Goal: Task Accomplishment & Management: Manage account settings

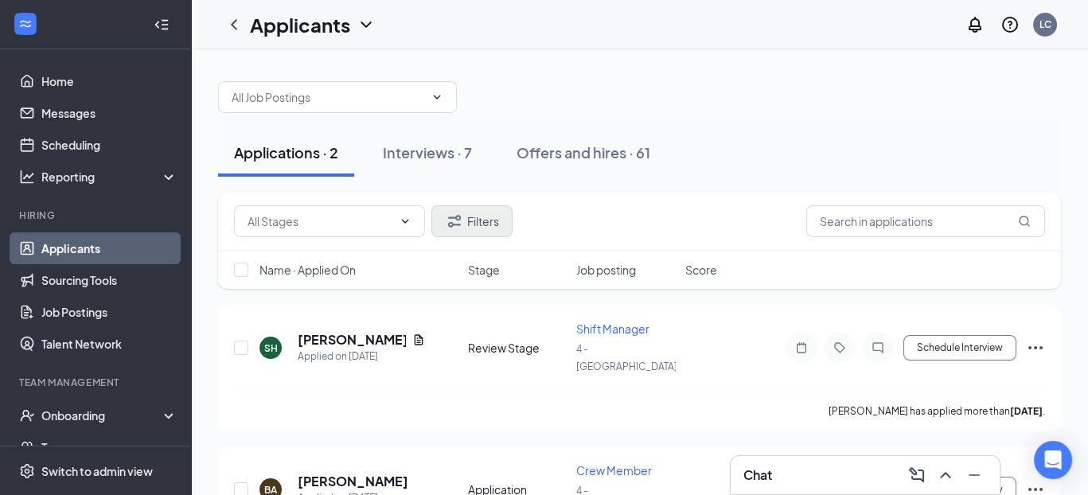
scroll to position [63, 0]
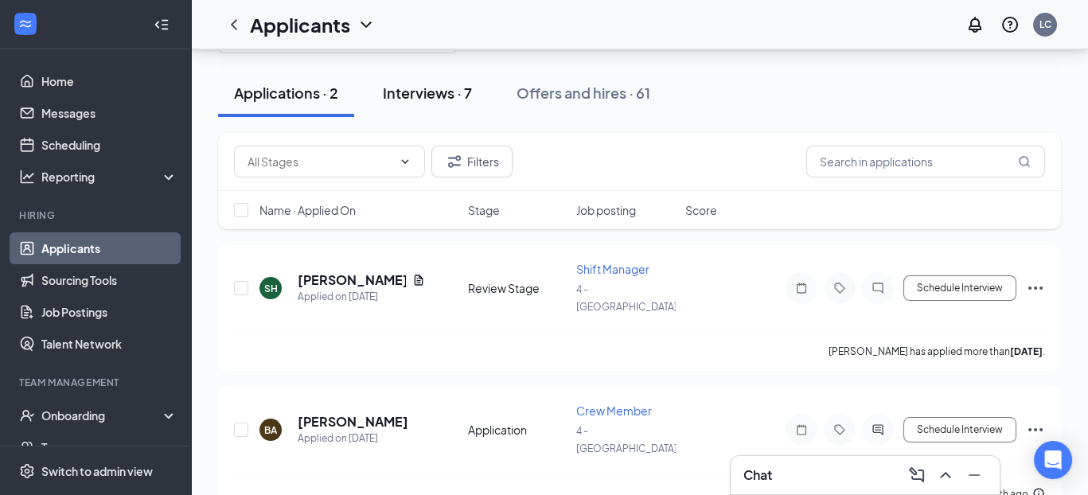
click at [467, 97] on div "Interviews · 7" at bounding box center [427, 93] width 89 height 20
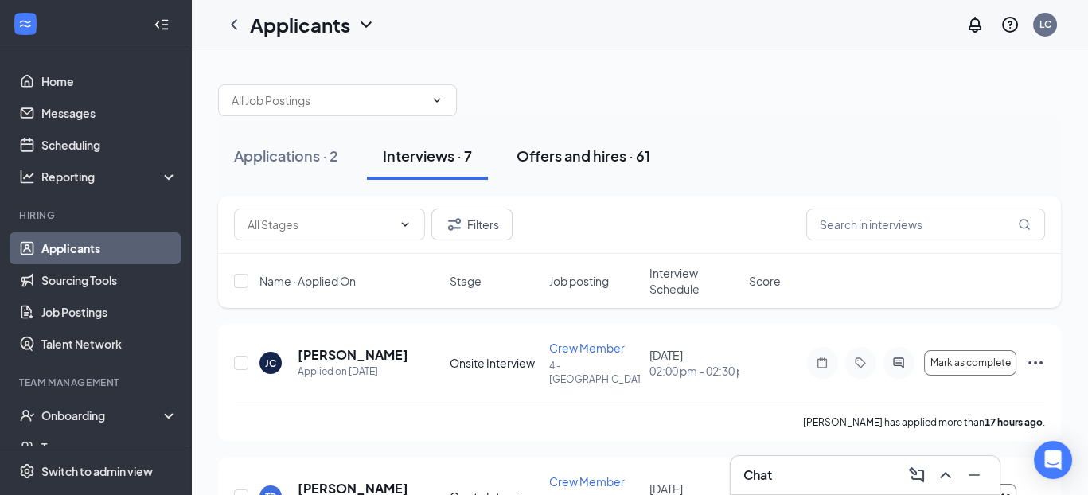
click at [611, 159] on div "Offers and hires · 61" at bounding box center [584, 156] width 134 height 20
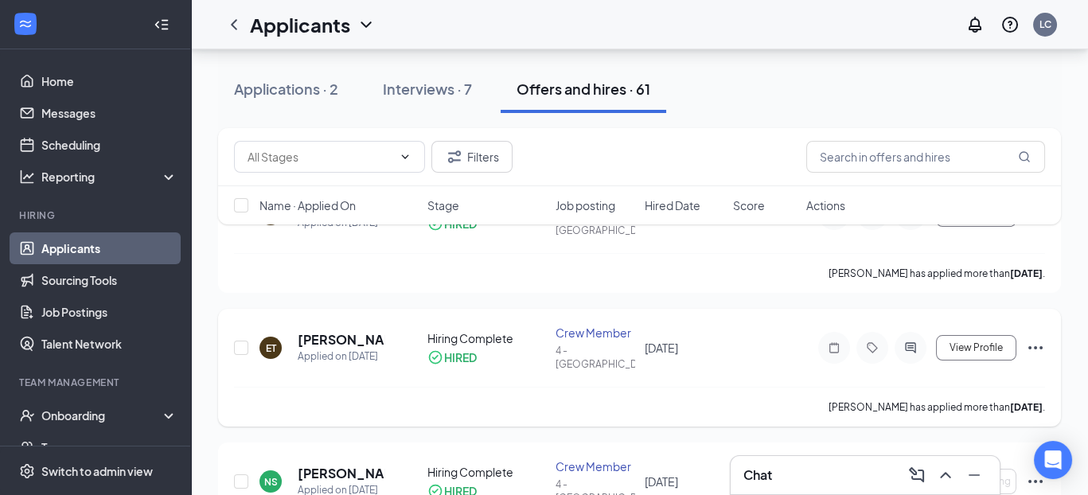
scroll to position [159, 0]
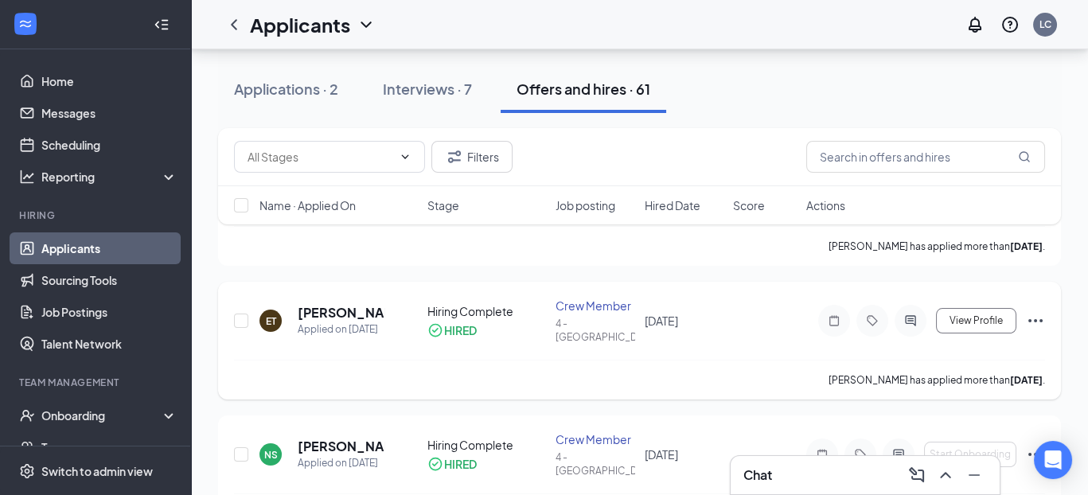
click at [1035, 311] on icon "Ellipses" at bounding box center [1035, 320] width 19 height 19
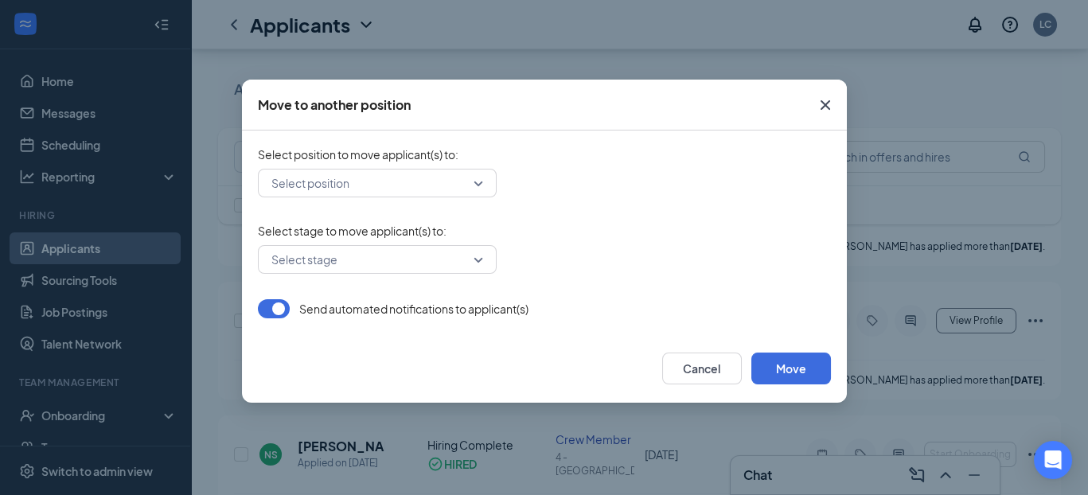
click at [460, 184] on input "search" at bounding box center [372, 183] width 209 height 27
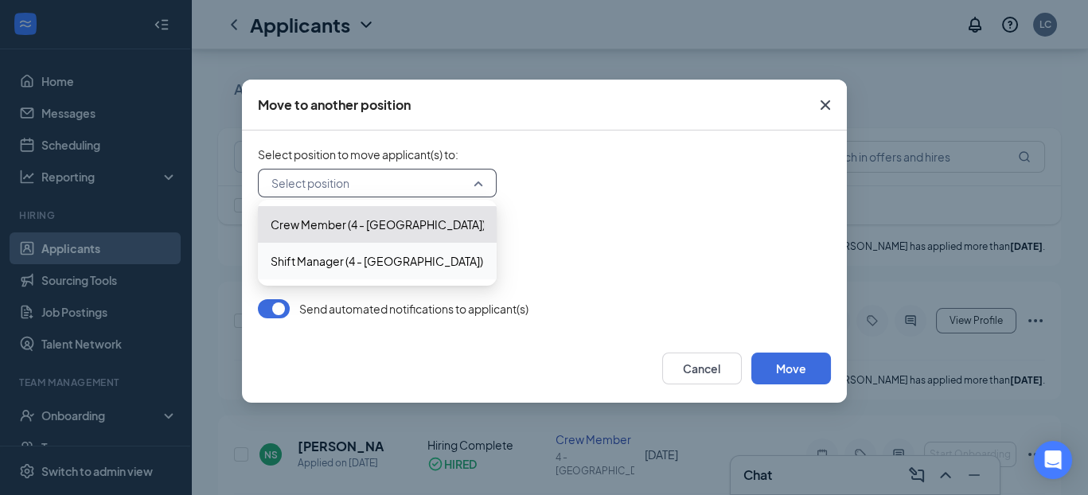
click at [546, 201] on form "Select position to move applicant(s) to : Select position 423814 423728 Crew Me…" at bounding box center [544, 232] width 573 height 172
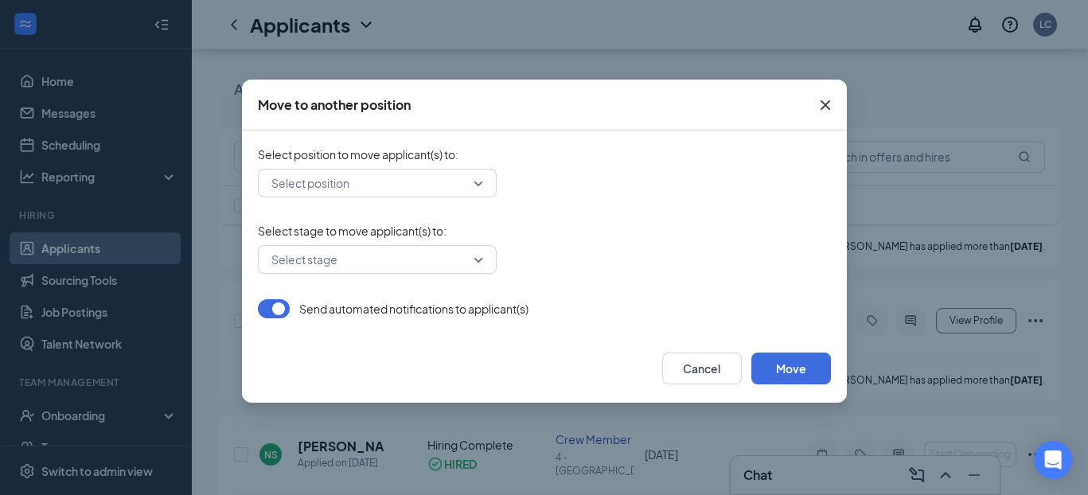
click at [451, 261] on input "search" at bounding box center [372, 259] width 209 height 27
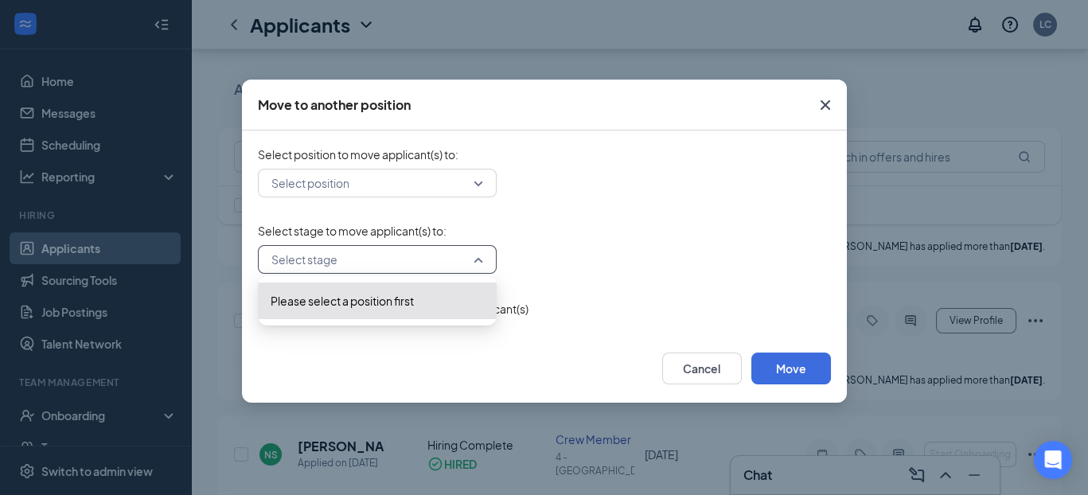
click at [616, 263] on div "Select stage -1 Please select a position first" at bounding box center [544, 259] width 573 height 29
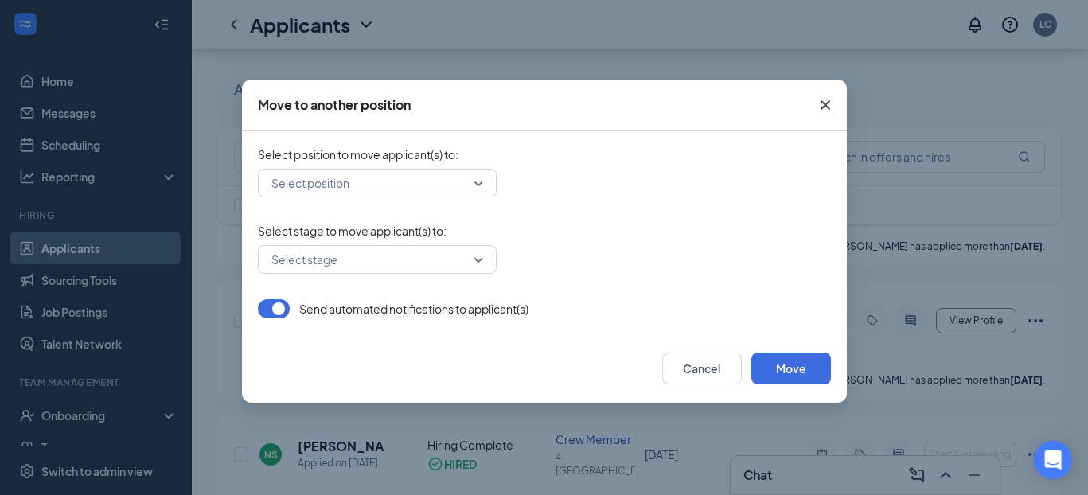
click at [816, 103] on icon "Cross" at bounding box center [825, 105] width 19 height 19
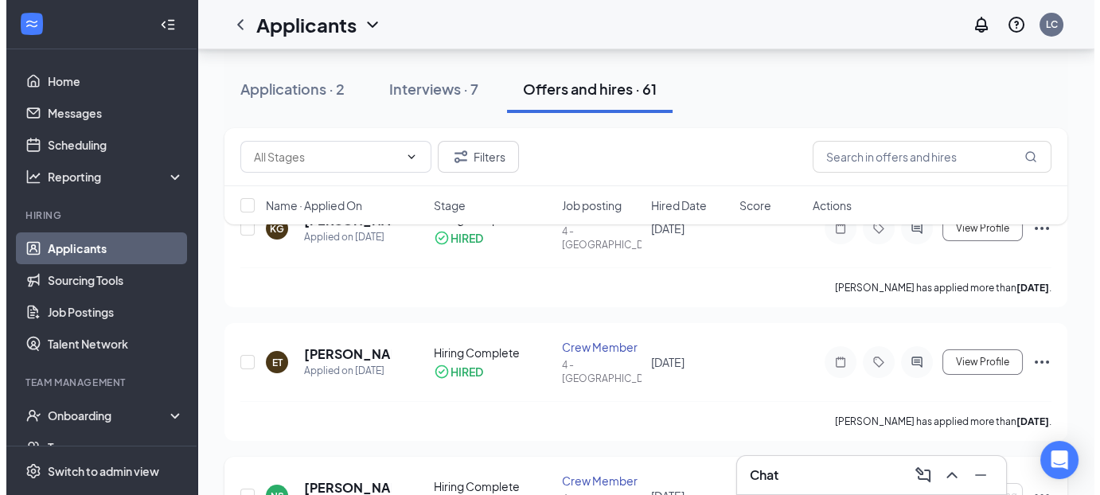
scroll to position [0, 0]
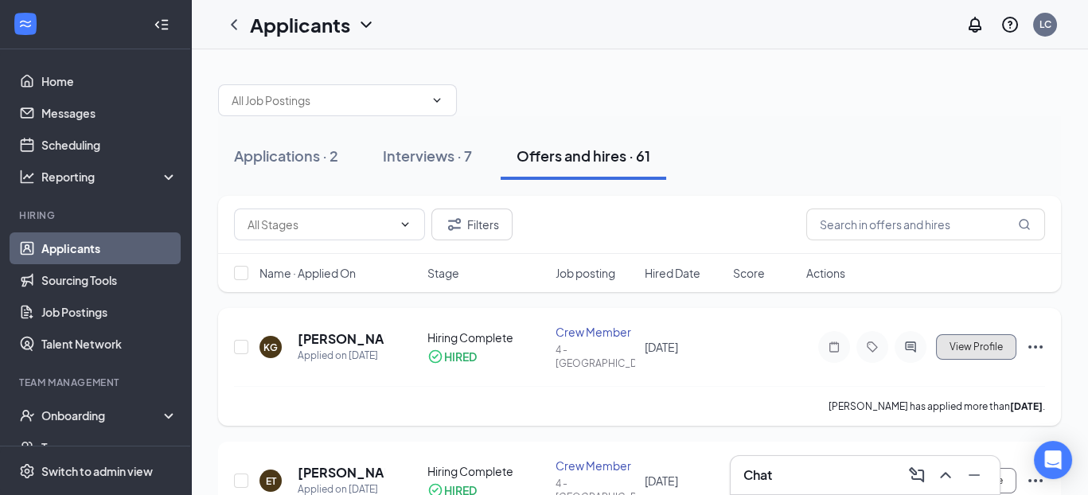
click at [1002, 342] on span "View Profile" at bounding box center [976, 347] width 53 height 11
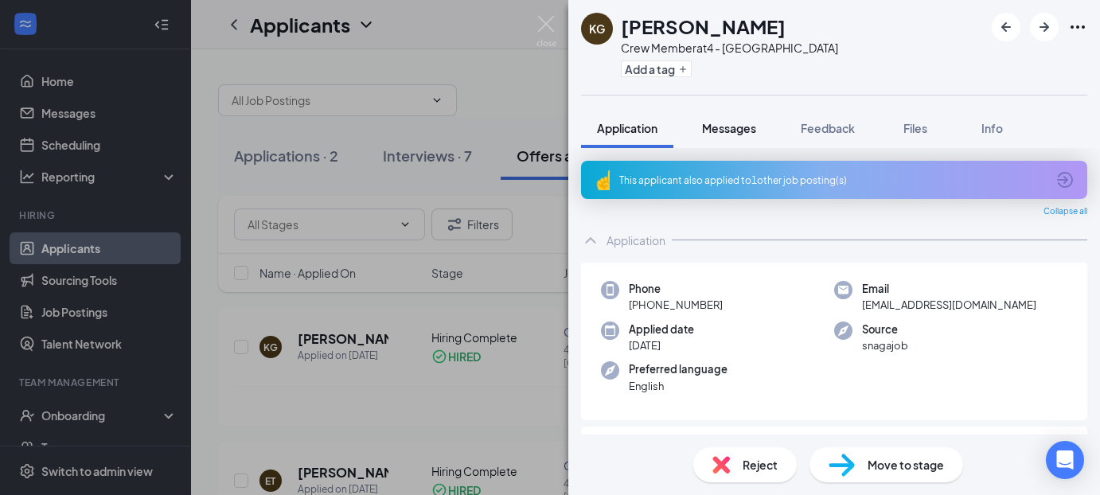
click at [736, 128] on span "Messages" at bounding box center [729, 128] width 54 height 14
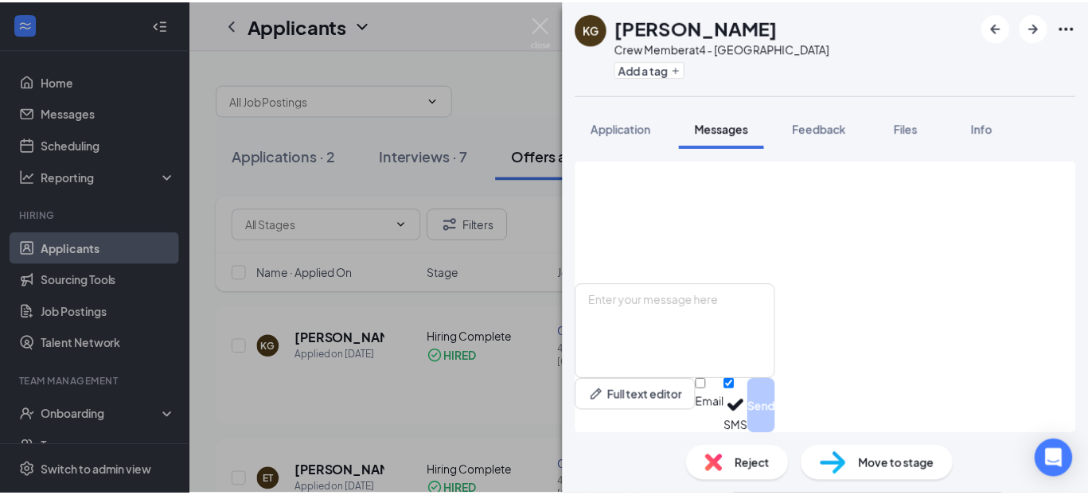
scroll to position [480, 0]
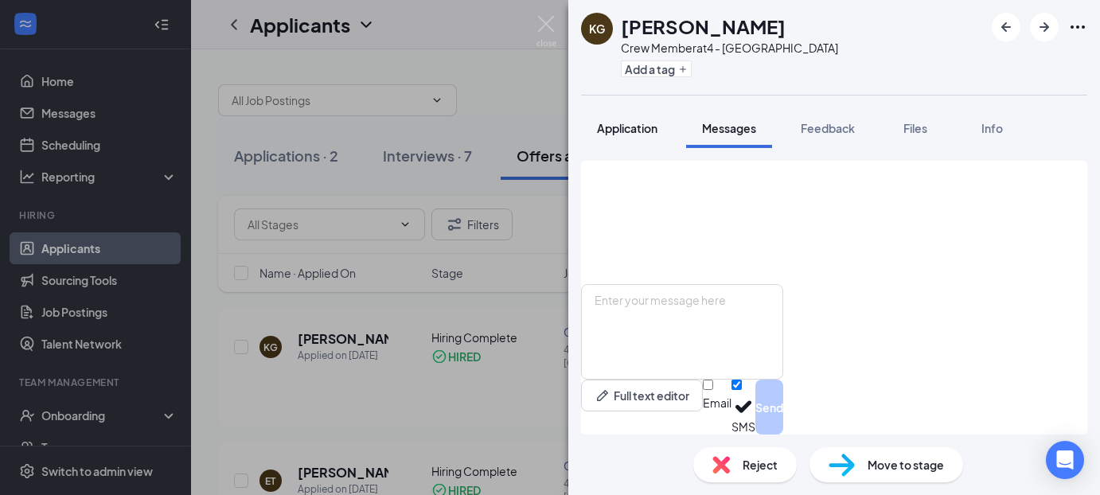
click at [615, 133] on span "Application" at bounding box center [627, 128] width 61 height 14
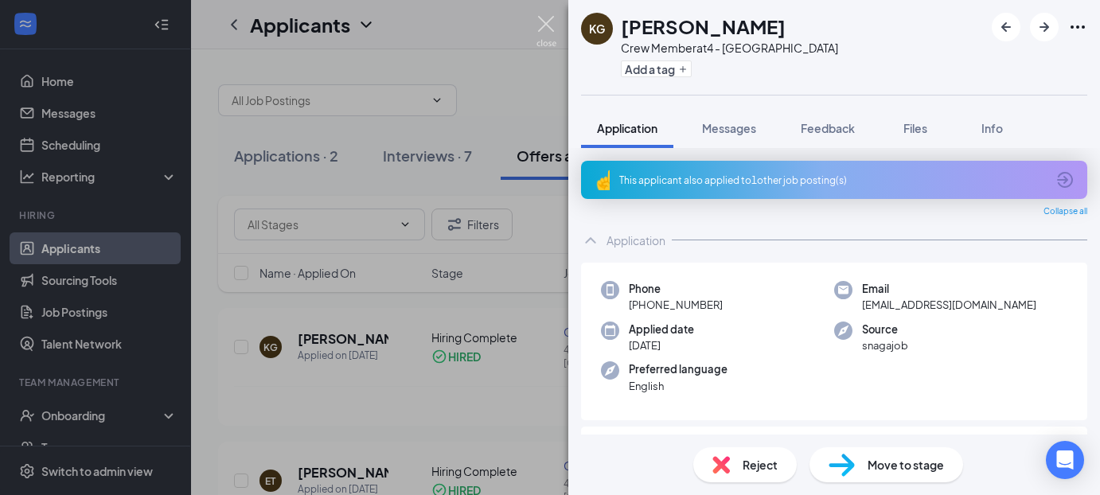
click at [545, 31] on img at bounding box center [547, 31] width 20 height 31
